Goal: Transaction & Acquisition: Download file/media

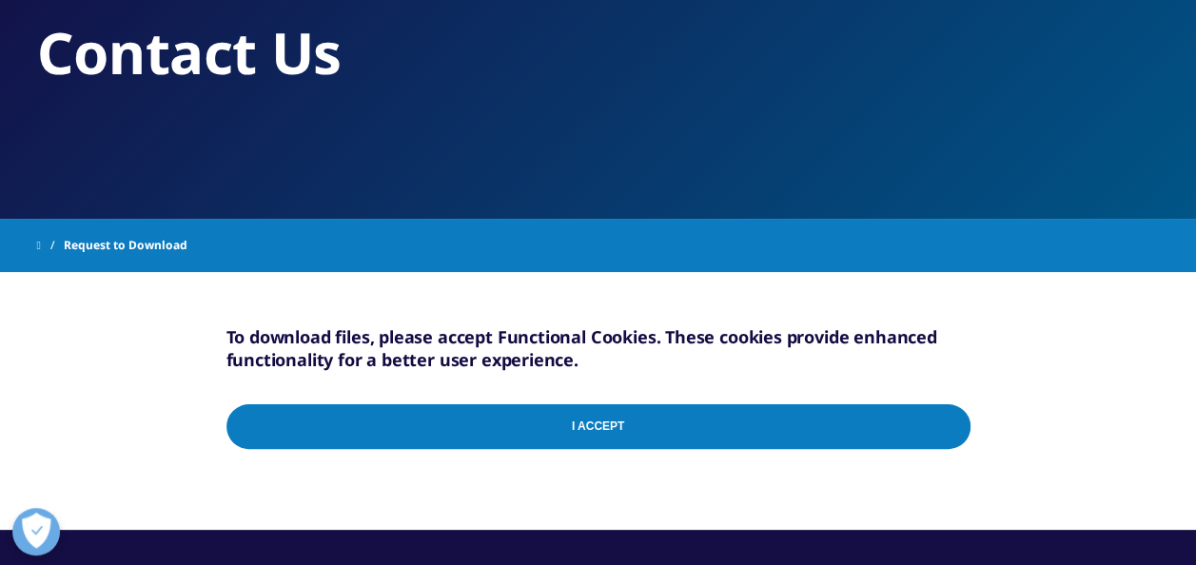
scroll to position [286, 0]
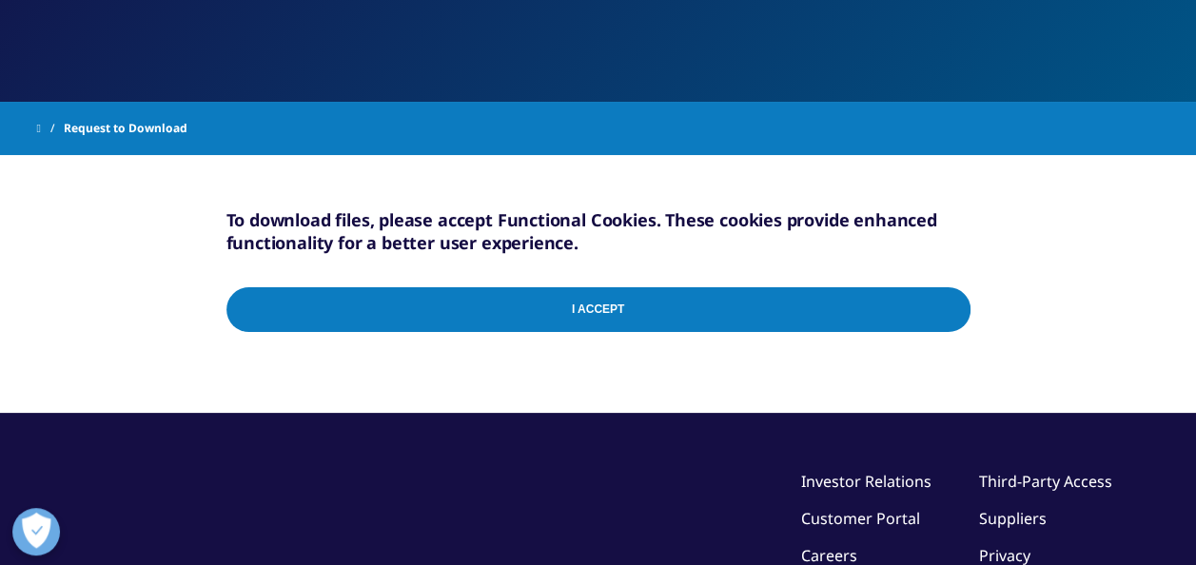
click at [594, 310] on input "I Accept" at bounding box center [599, 309] width 744 height 45
click at [953, 307] on input "I Accept" at bounding box center [599, 309] width 744 height 45
